Goal: Navigation & Orientation: Find specific page/section

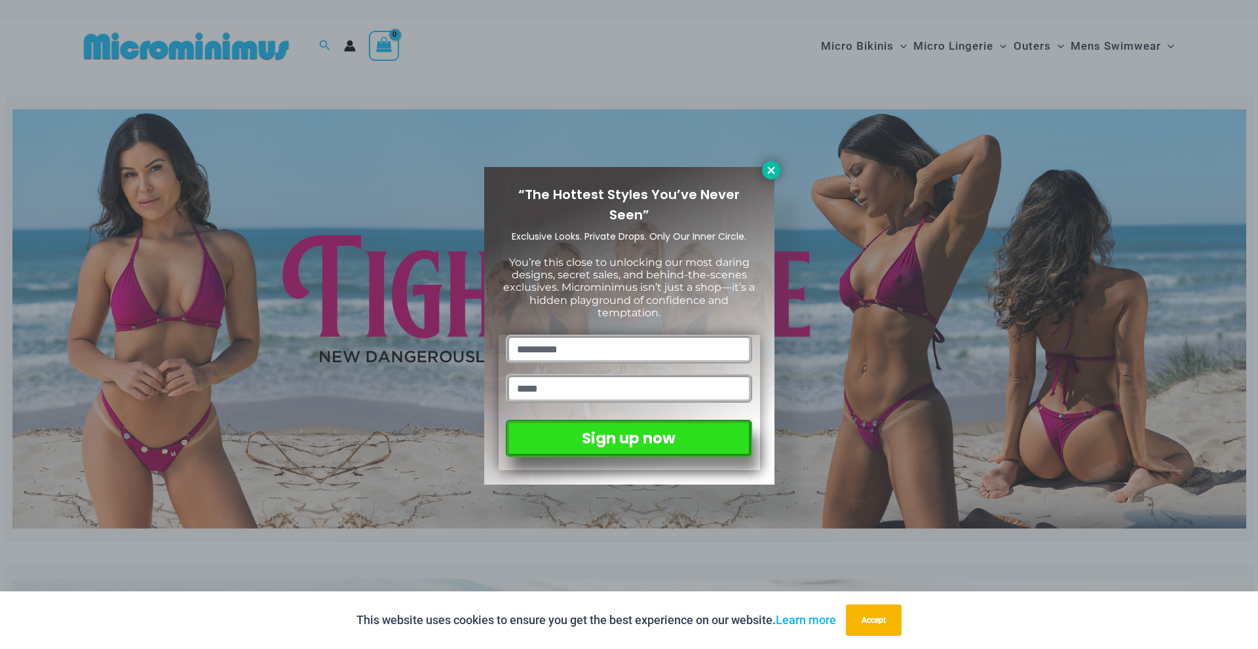
click at [766, 176] on icon at bounding box center [771, 170] width 12 height 12
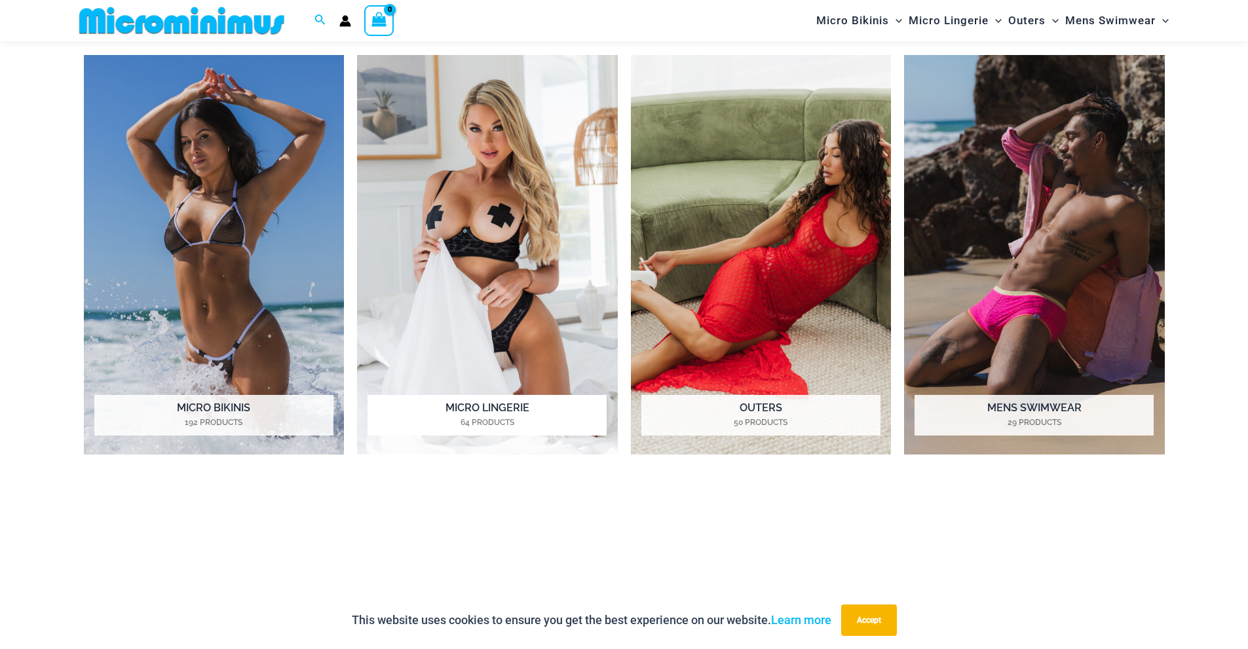
scroll to position [1169, 0]
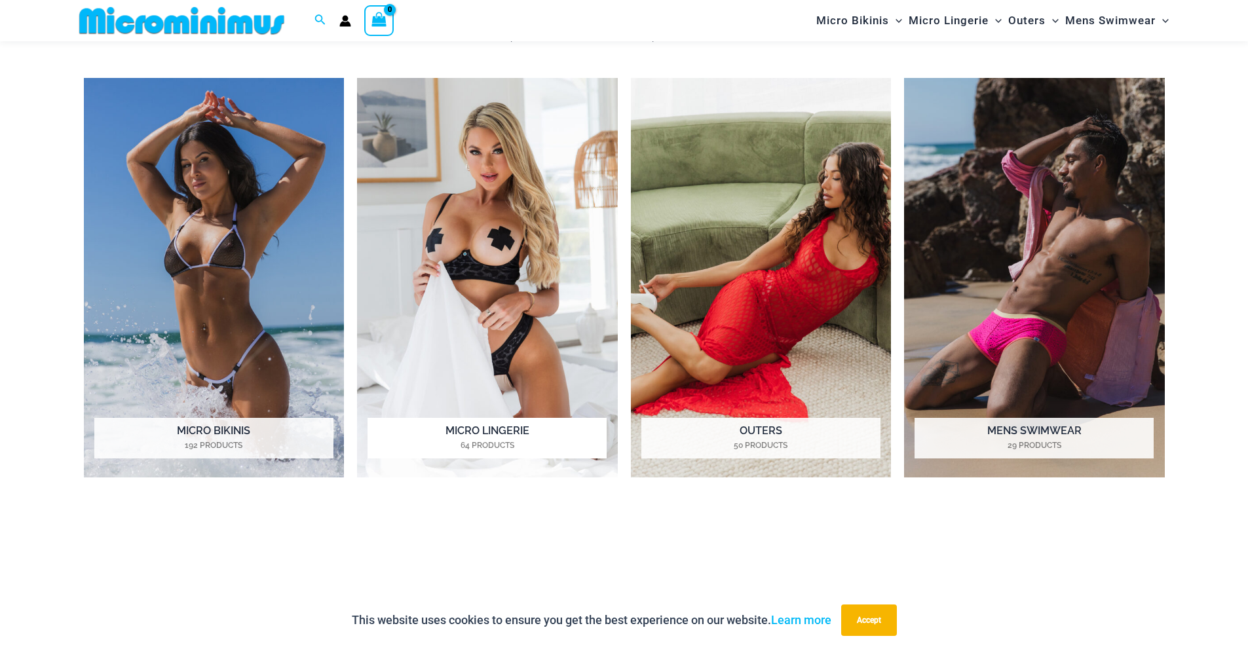
click at [448, 164] on img "Visit product category Micro Lingerie" at bounding box center [487, 278] width 261 height 400
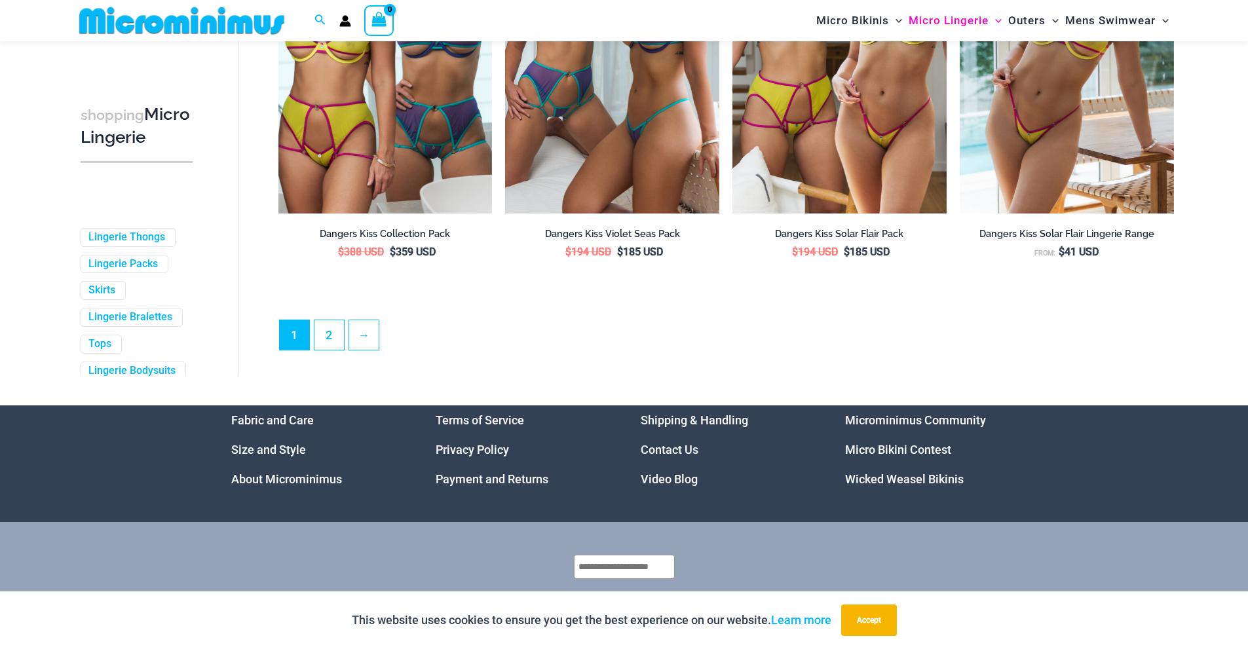
scroll to position [3527, 0]
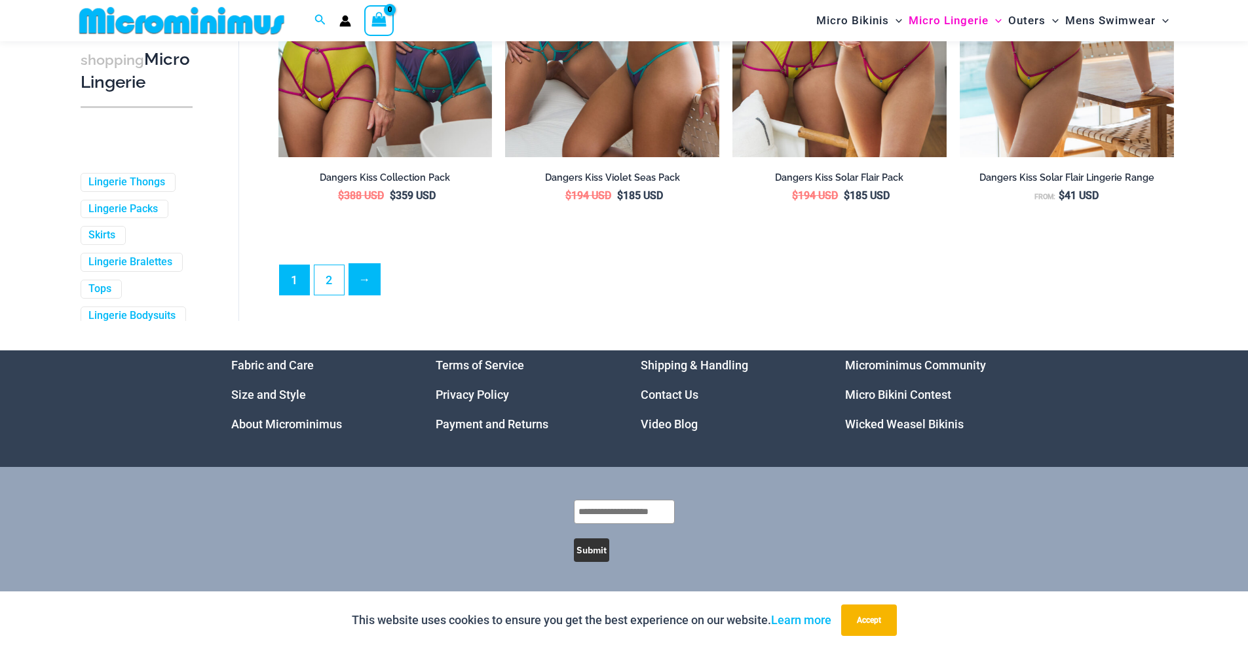
click at [354, 277] on link "→" at bounding box center [364, 279] width 31 height 31
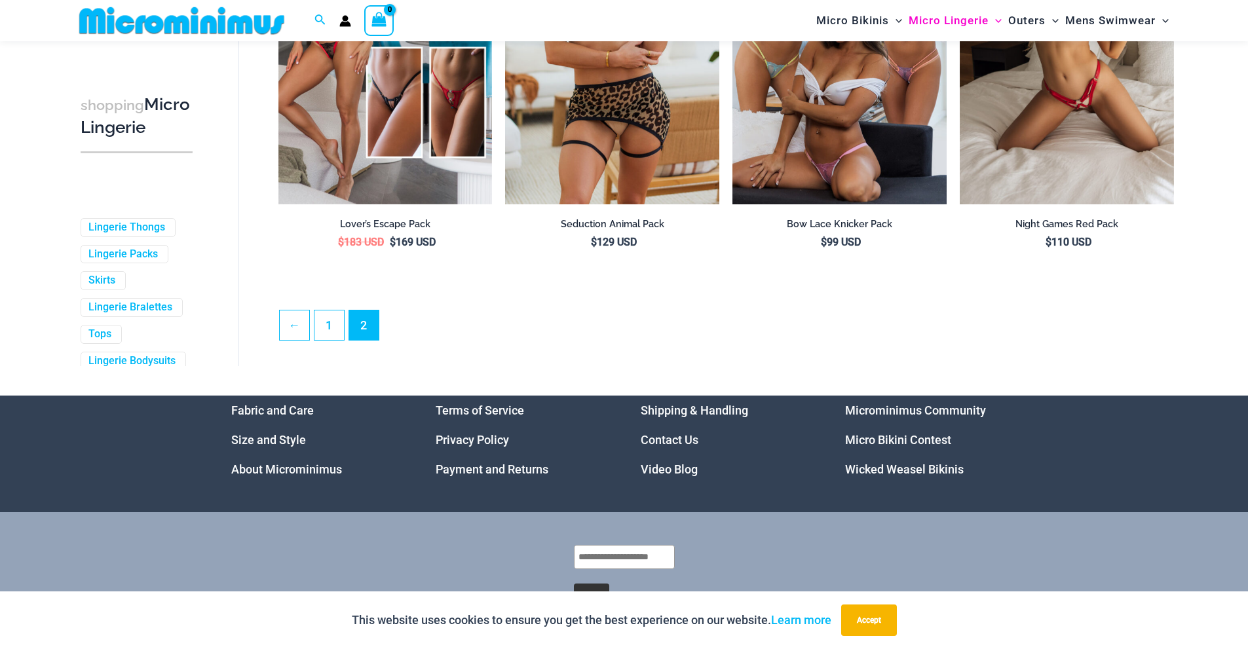
scroll to position [3456, 0]
